Goal: Obtain resource: Obtain resource

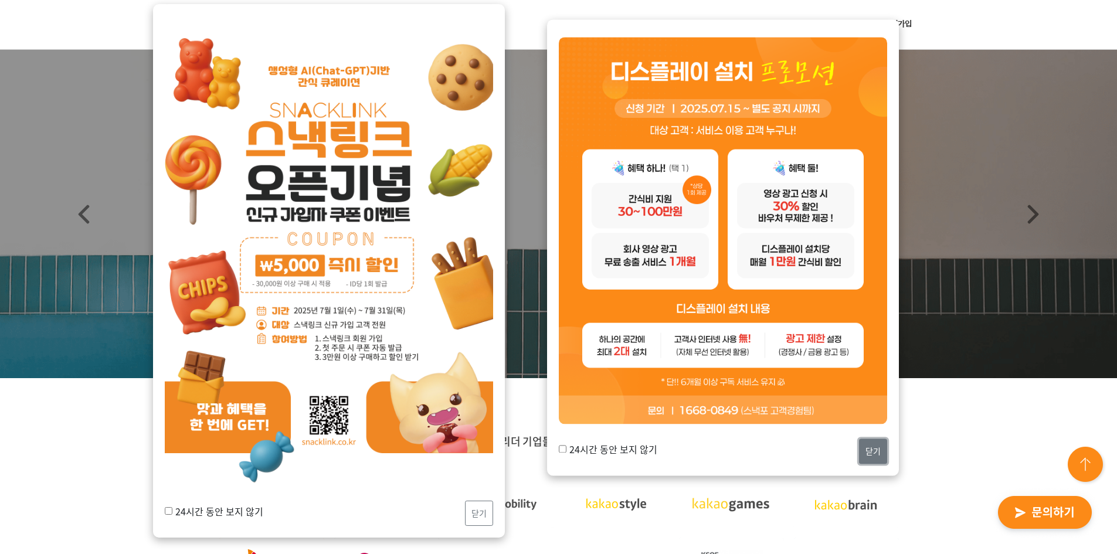
click at [881, 454] on button "닫기" at bounding box center [873, 451] width 28 height 25
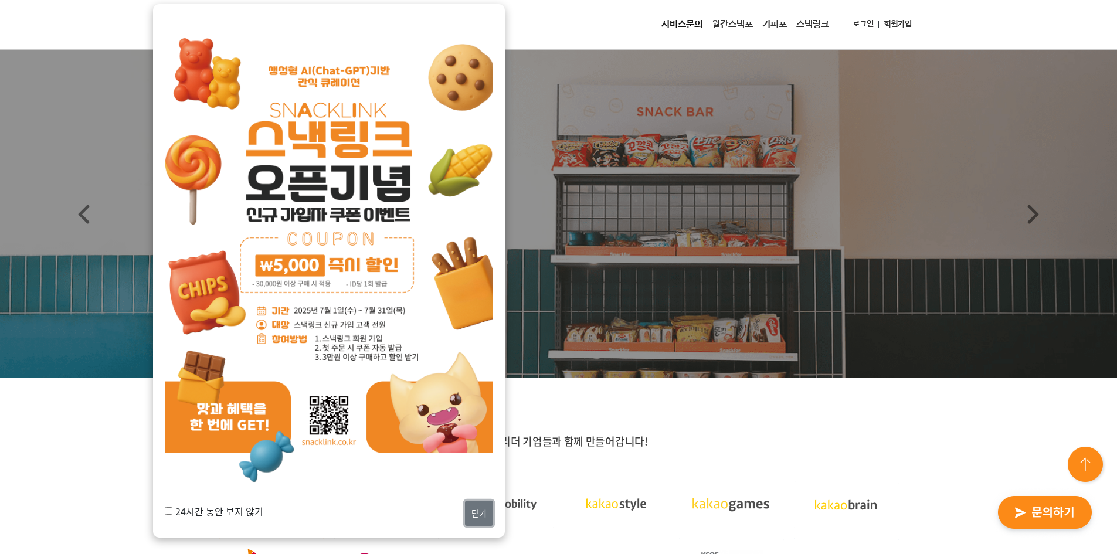
click at [485, 509] on button "닫기" at bounding box center [479, 513] width 28 height 25
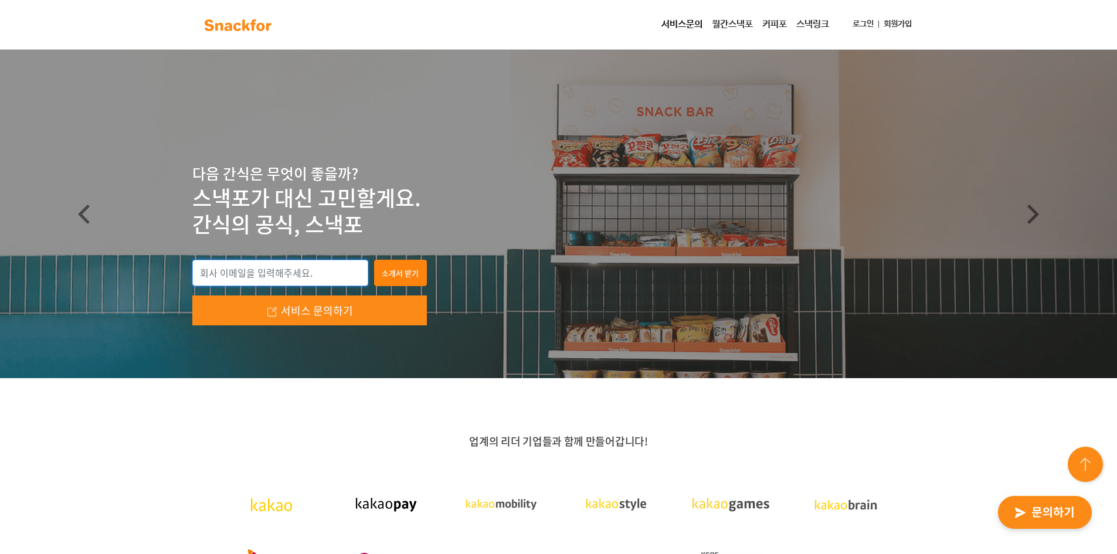
click at [306, 266] on input "email" at bounding box center [280, 273] width 176 height 27
type input "d"
type input "[EMAIL_ADDRESS][DOMAIN_NAME]"
click at [406, 276] on button "소개서 받기" at bounding box center [400, 273] width 53 height 27
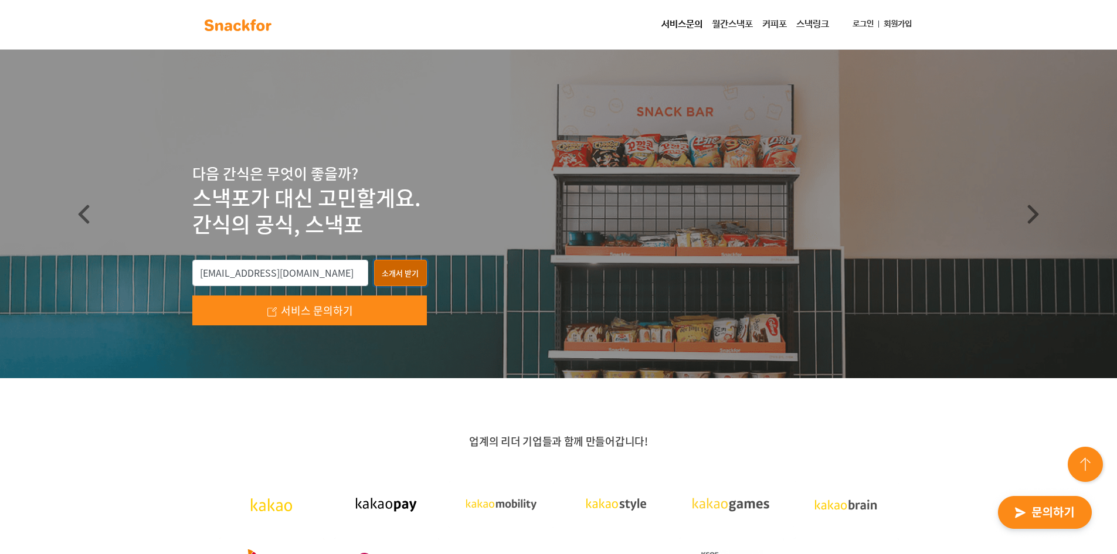
type input "[EMAIL_ADDRESS][DOMAIN_NAME]"
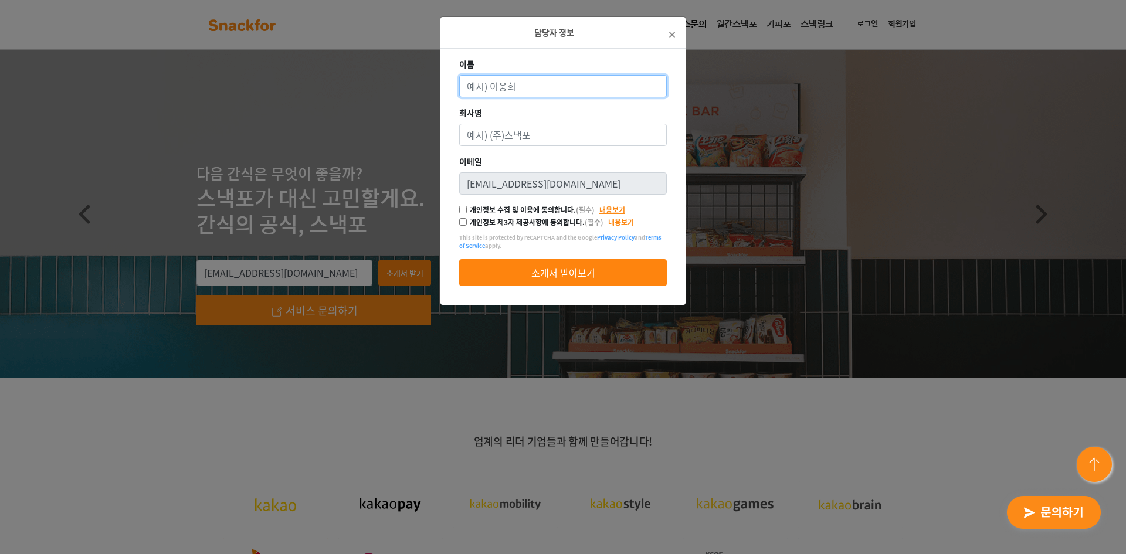
click at [531, 87] on input "이름" at bounding box center [563, 86] width 208 height 22
type input "d"
type input "a"
type input "[PERSON_NAME]"
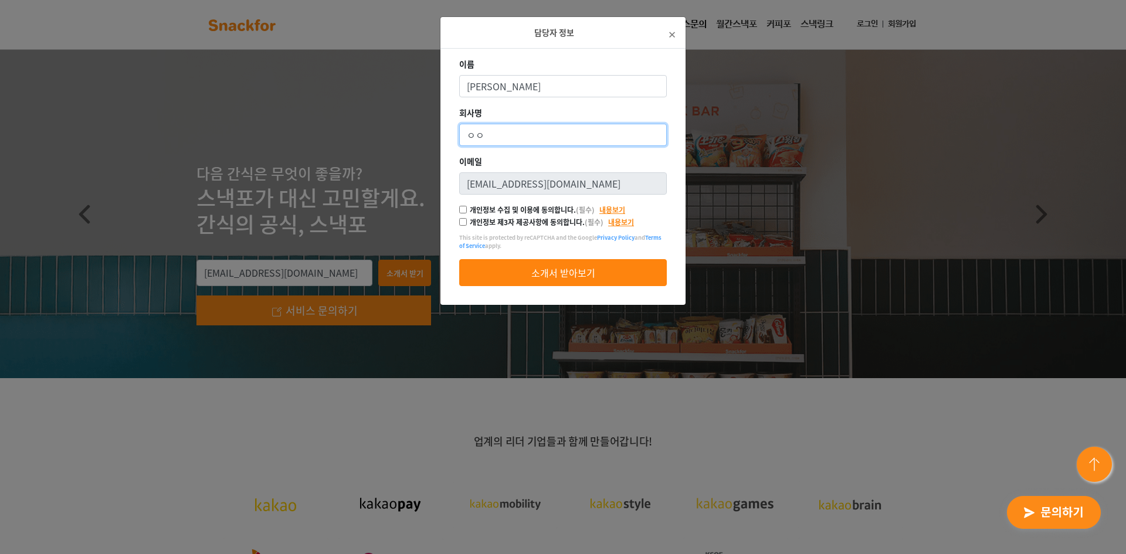
type input "ㅇ"
type input "ㅈ"
type input "주식회사 라피치"
click at [464, 209] on input "개인정보 수집 및 이용에 동의합니다. (필수)" at bounding box center [463, 210] width 8 height 8
checkbox input "true"
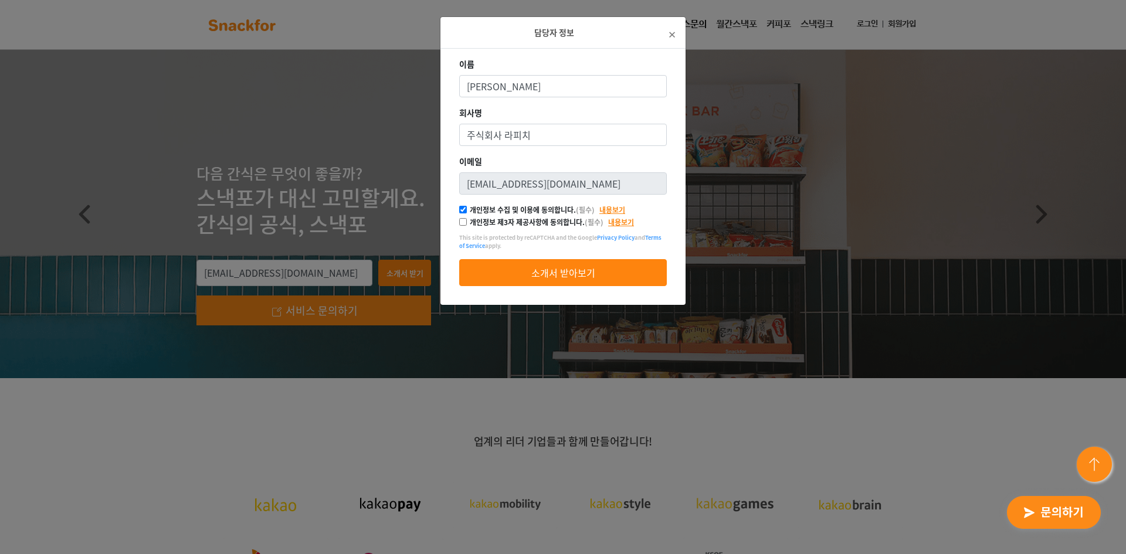
click at [464, 221] on input "개인정보 제3자 제공사항에 동의합니다. (필수)" at bounding box center [463, 222] width 8 height 8
checkbox input "true"
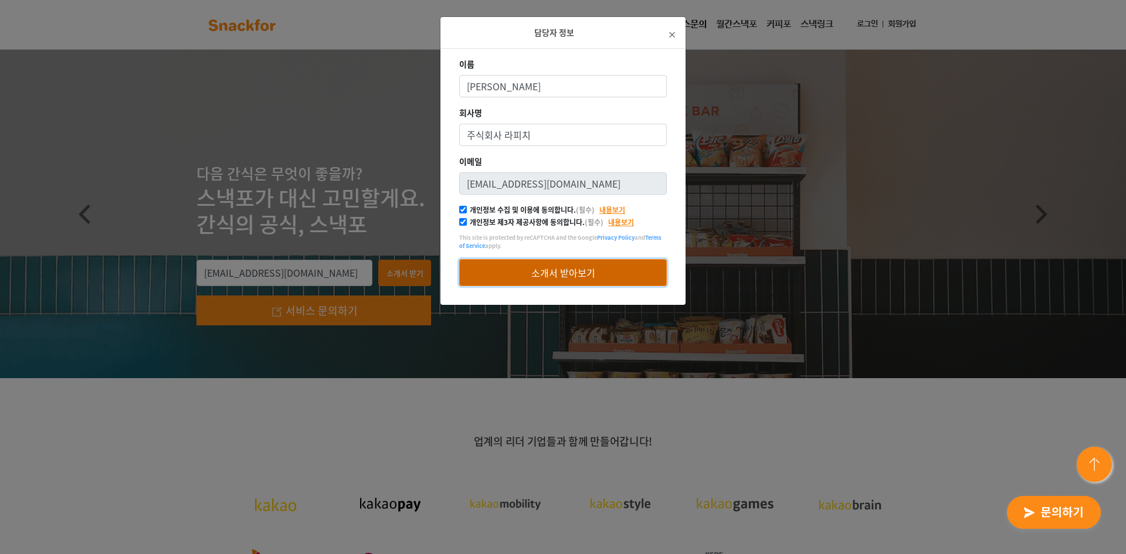
click at [558, 275] on button "소개서 받아보기" at bounding box center [563, 272] width 208 height 27
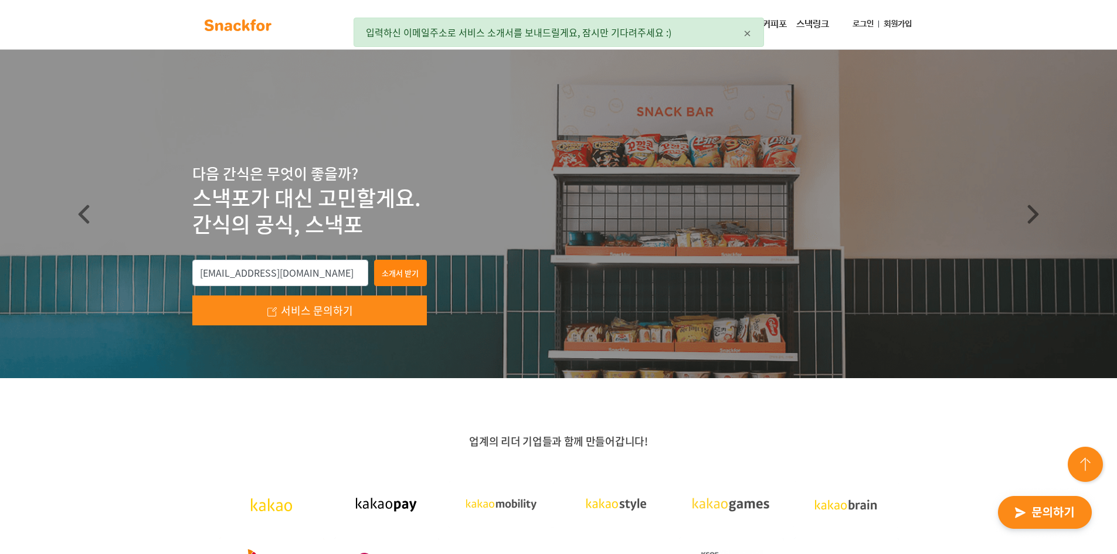
click at [978, 20] on nav "서비스문의 월간스낵포 커피포 스낵링크 로그인 회원가입" at bounding box center [558, 25] width 1117 height 50
